Goal: Task Accomplishment & Management: Manage account settings

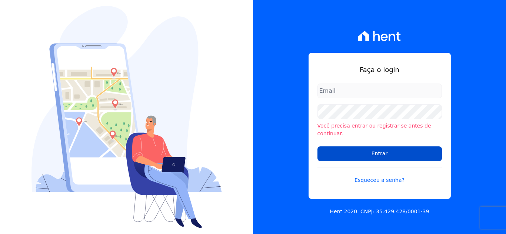
type input "cris@santuzzo.com.br"
click at [364, 153] on input "Entrar" at bounding box center [379, 154] width 124 height 15
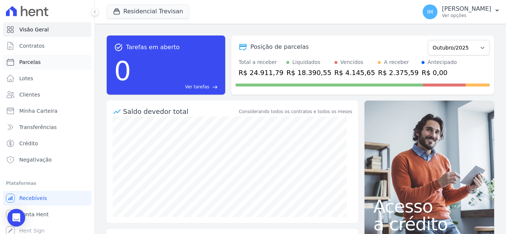
click at [30, 64] on span "Parcelas" at bounding box center [29, 62] width 21 height 7
select select
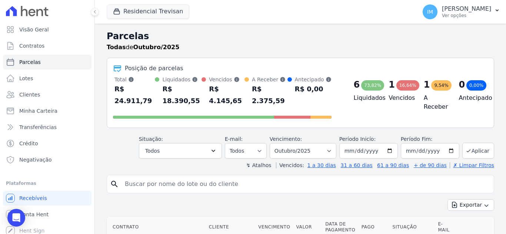
scroll to position [184, 0]
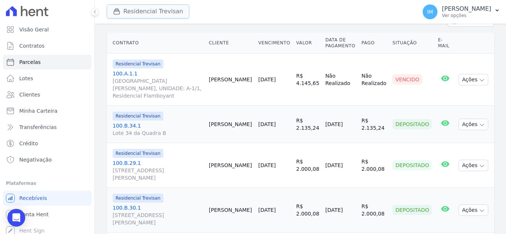
click at [167, 11] on button "Residencial Trevisan" at bounding box center [148, 11] width 83 height 14
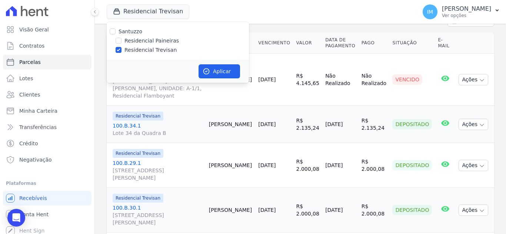
click at [161, 44] on label "Residencial Paineiras" at bounding box center [151, 41] width 54 height 8
click at [121, 44] on input "Residencial Paineiras" at bounding box center [119, 41] width 6 height 6
checkbox input "true"
click at [160, 51] on label "Residencial Trevisan" at bounding box center [150, 50] width 52 height 8
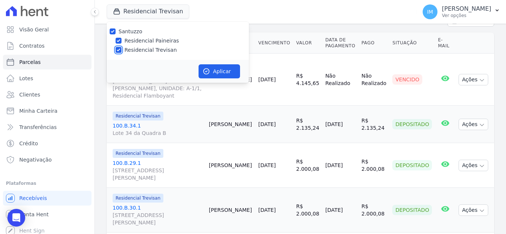
click at [121, 51] on input "Residencial Trevisan" at bounding box center [119, 50] width 6 height 6
checkbox input "false"
click at [223, 73] on button "Aplicar" at bounding box center [219, 71] width 41 height 14
select select
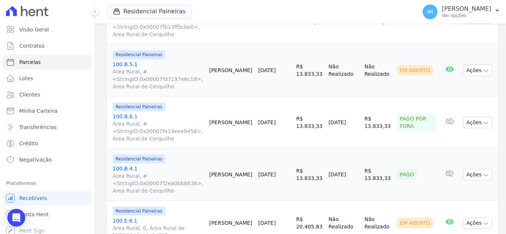
scroll to position [706, 0]
